Goal: Task Accomplishment & Management: Complete application form

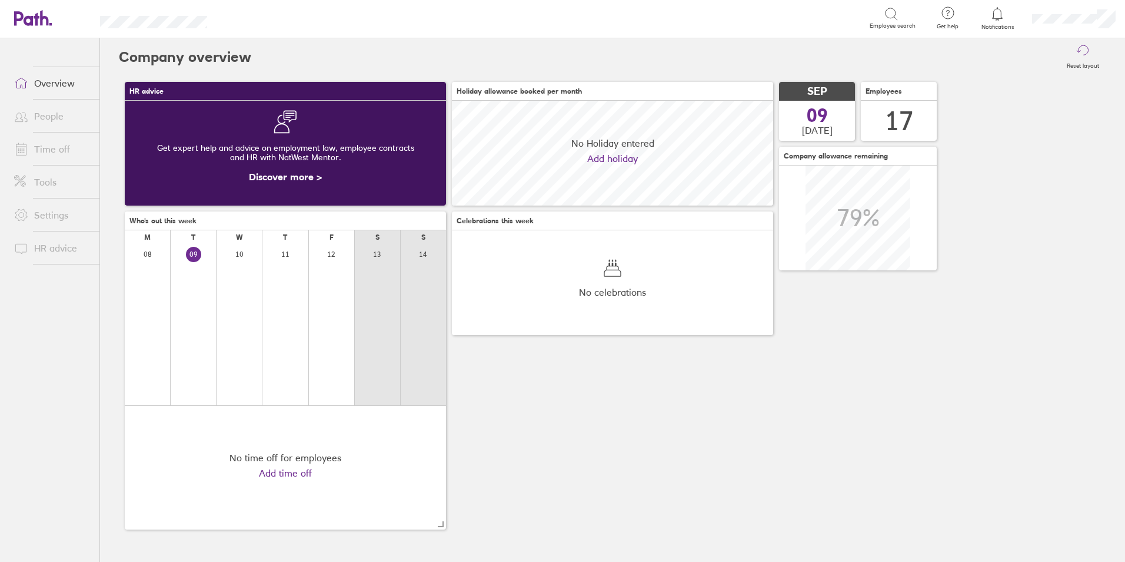
scroll to position [105, 321]
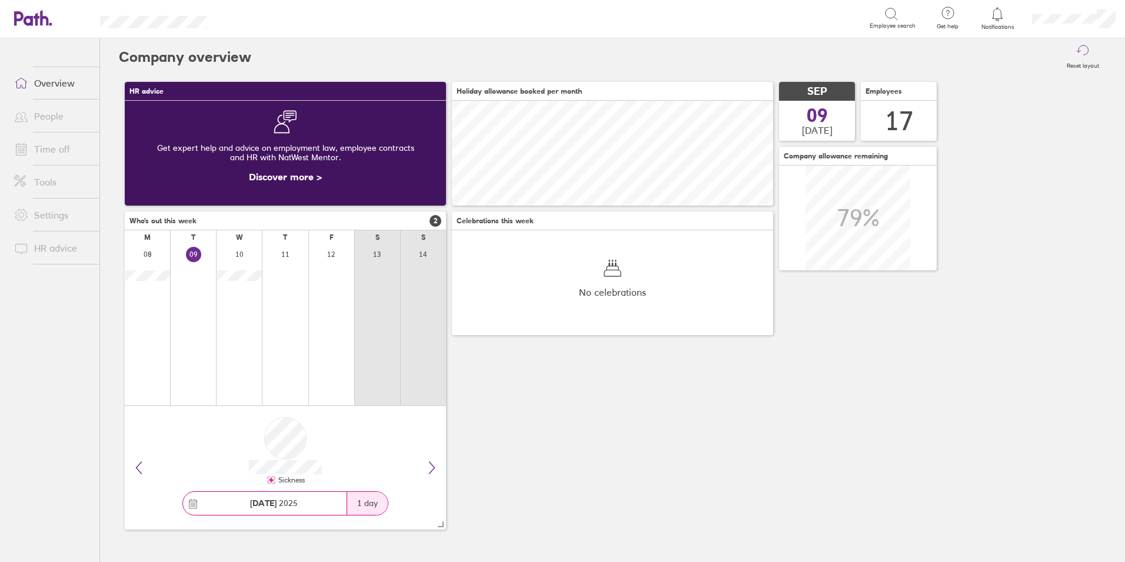
click at [44, 108] on link "People" at bounding box center [52, 116] width 95 height 24
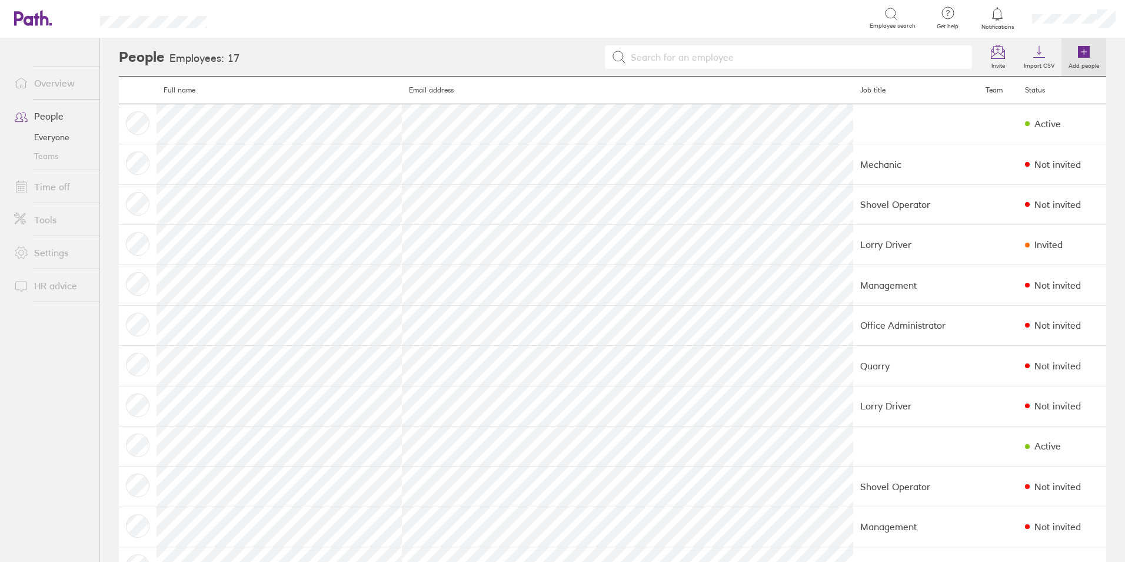
click at [1078, 47] on icon at bounding box center [1084, 52] width 12 height 12
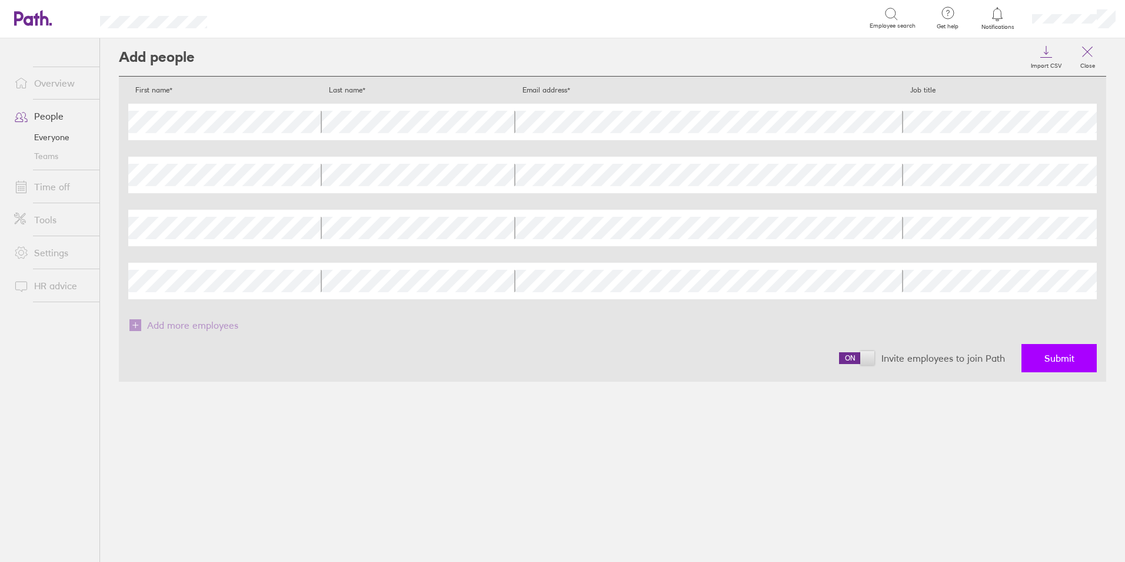
click at [1050, 355] on span "Submit" at bounding box center [1060, 358] width 30 height 11
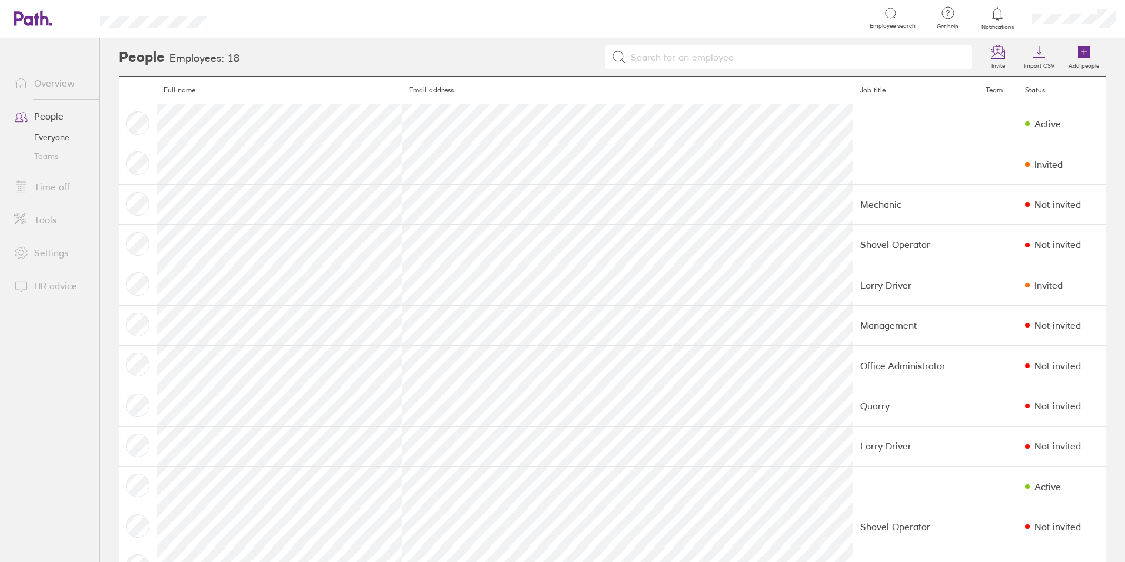
click at [43, 113] on link "People" at bounding box center [52, 116] width 95 height 24
click at [45, 114] on link "People" at bounding box center [52, 116] width 95 height 24
click at [53, 118] on link "People" at bounding box center [52, 116] width 95 height 24
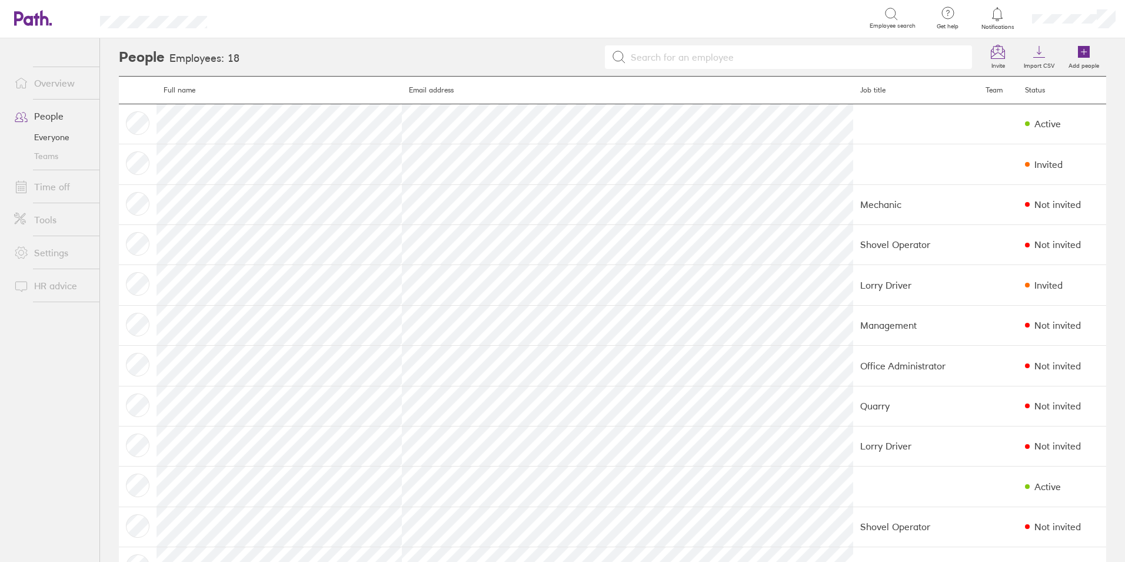
drag, startPoint x: 53, startPoint y: 118, endPoint x: 64, endPoint y: 335, distance: 216.9
click at [64, 335] on ul "Overview People Everyone Teams Time off Tools Settings HR advice" at bounding box center [49, 280] width 99 height 484
